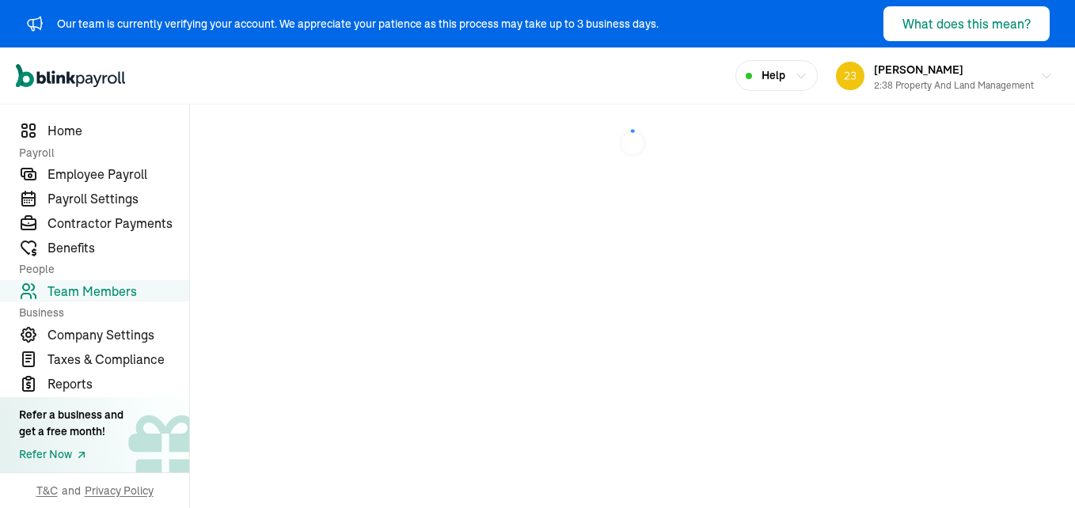
click at [710, 179] on div at bounding box center [632, 144] width 885 height 78
click at [71, 127] on span "Home" at bounding box center [119, 130] width 142 height 19
click at [929, 80] on div "2:38 Property and Land Management" at bounding box center [954, 85] width 160 height 14
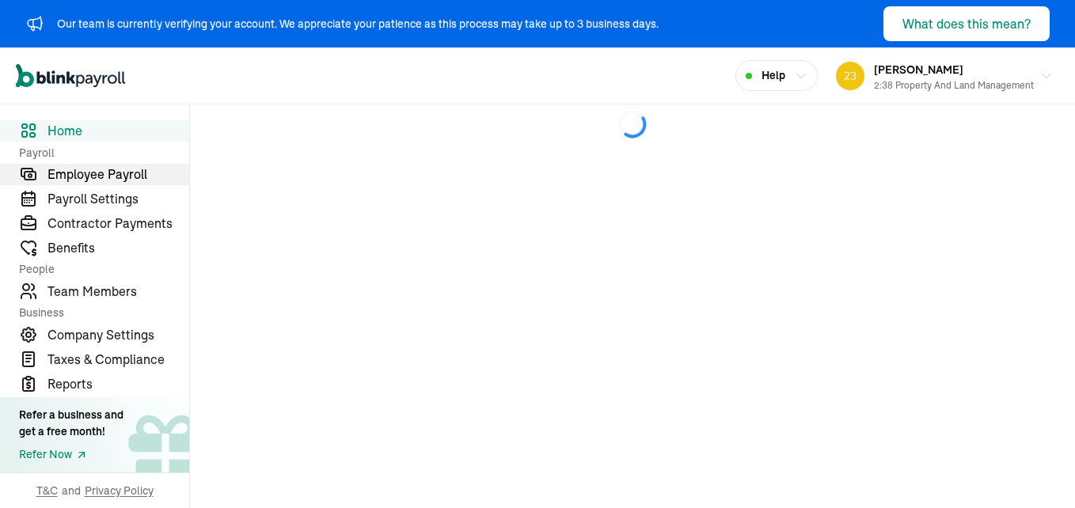
click at [138, 177] on span "Employee Payroll" at bounding box center [119, 174] width 142 height 19
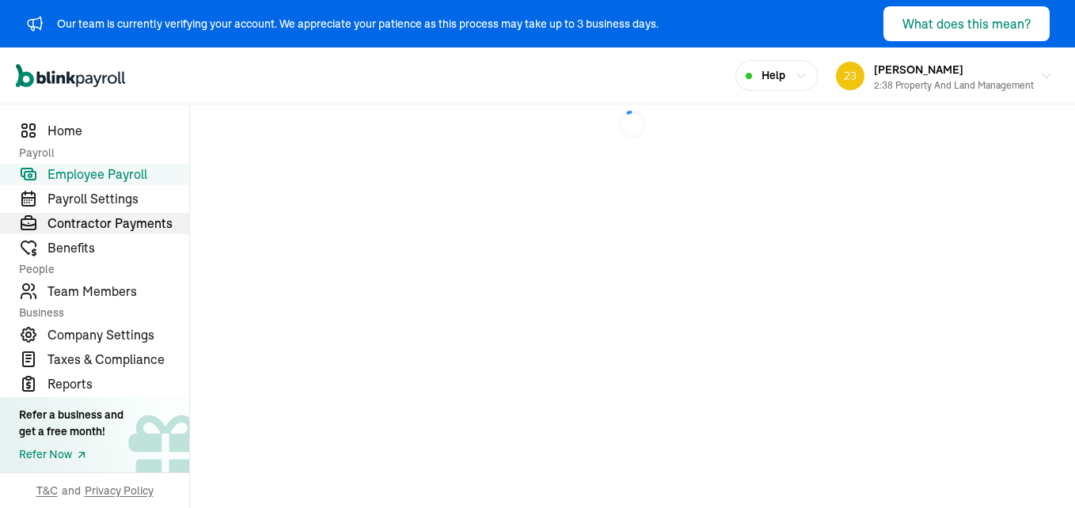
click at [136, 220] on span "Contractor Payments" at bounding box center [119, 223] width 142 height 19
